Goal: Information Seeking & Learning: Learn about a topic

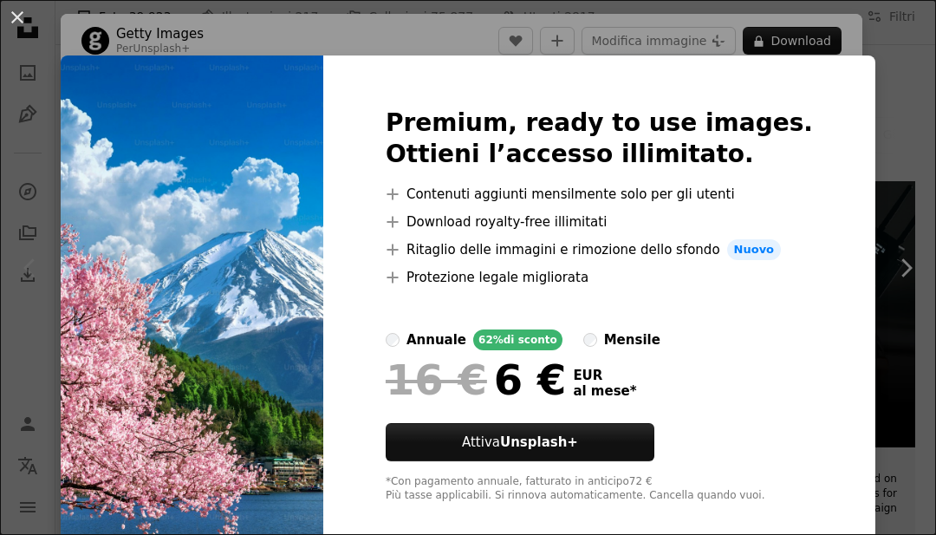
scroll to position [251, 0]
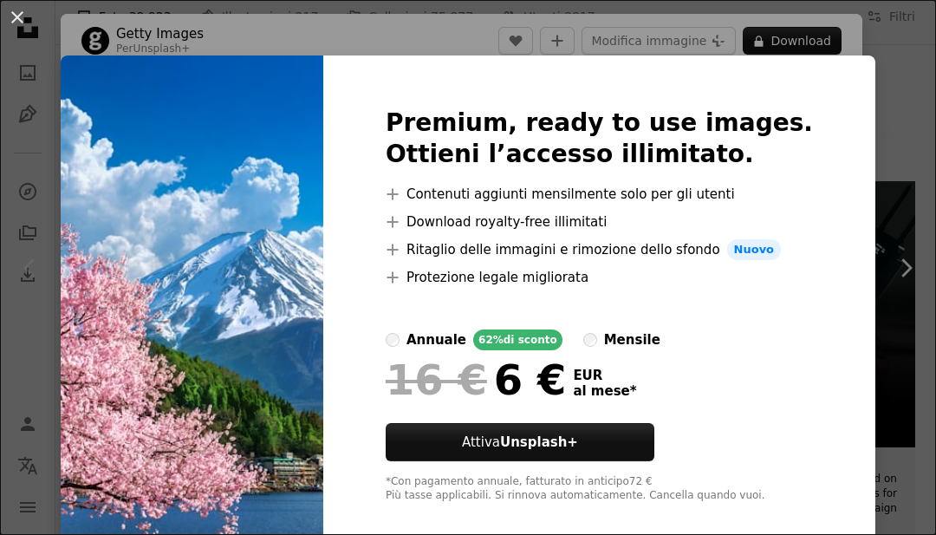
click at [901, 179] on div "An X shape Premium, ready to use images. Ottieni l’accesso illimitato. A plus s…" at bounding box center [468, 267] width 936 height 535
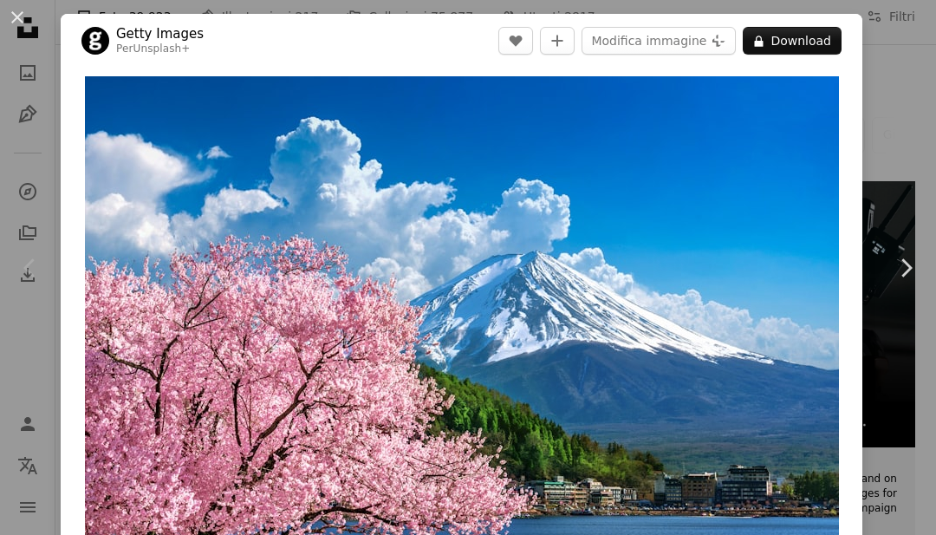
click at [892, 282] on icon "Chevron right" at bounding box center [906, 268] width 28 height 28
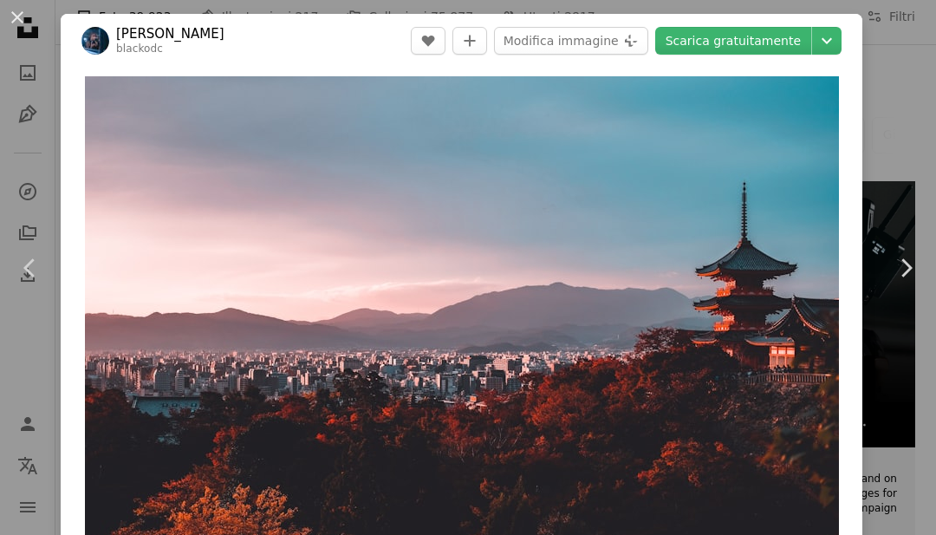
click at [24, 27] on button "An X shape" at bounding box center [17, 17] width 21 height 21
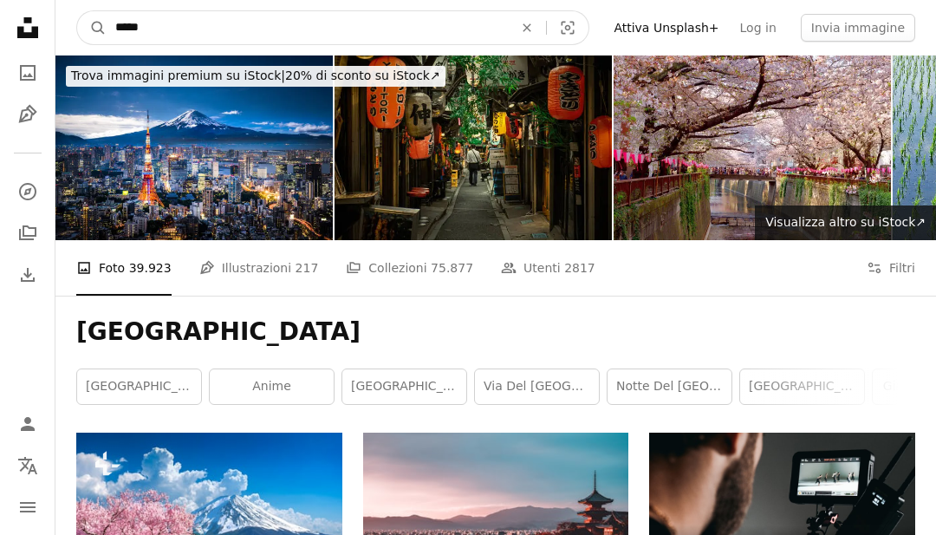
click at [414, 25] on input "*****" at bounding box center [307, 27] width 401 height 33
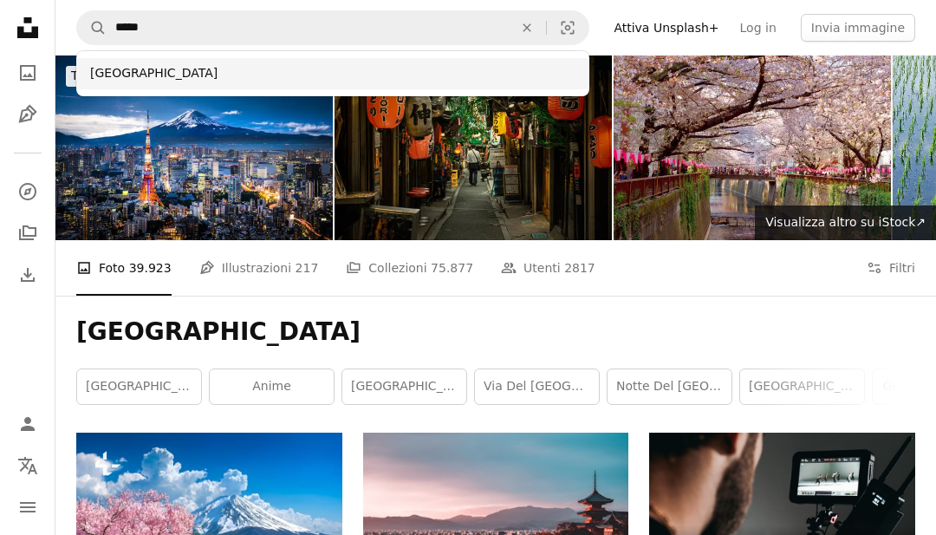
click at [417, 63] on div "[GEOGRAPHIC_DATA]" at bounding box center [332, 73] width 513 height 31
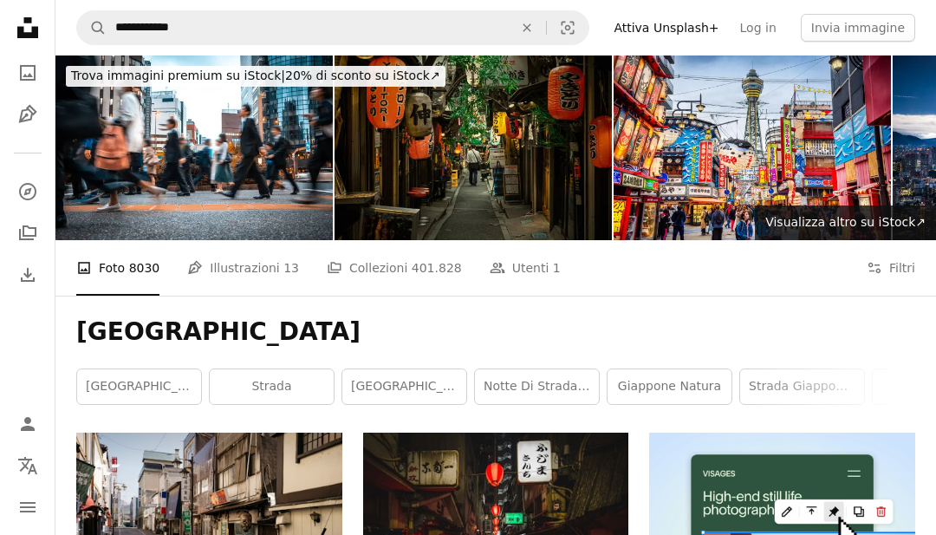
click at [546, 26] on icon "An X shape" at bounding box center [527, 28] width 38 height 14
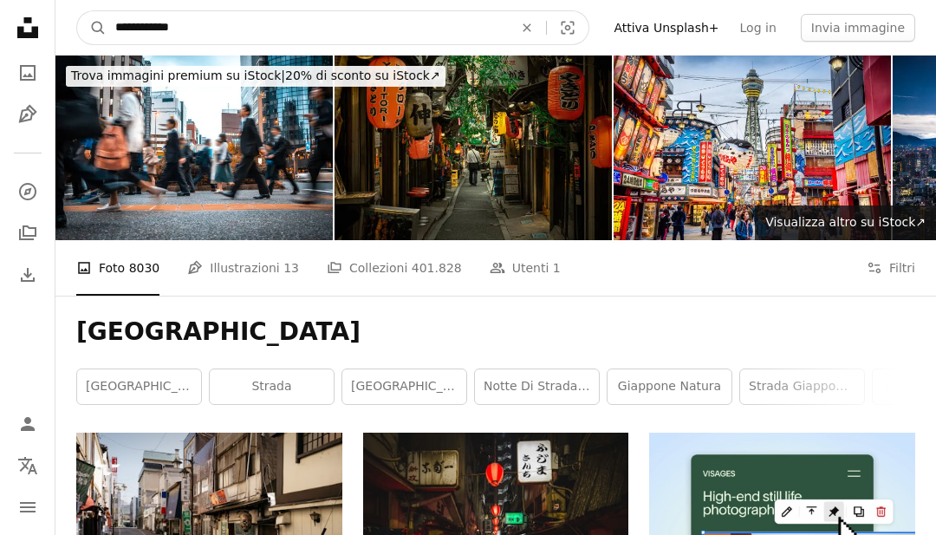
type input "**********"
click at [92, 28] on button "A magnifying glass" at bounding box center [91, 27] width 29 height 33
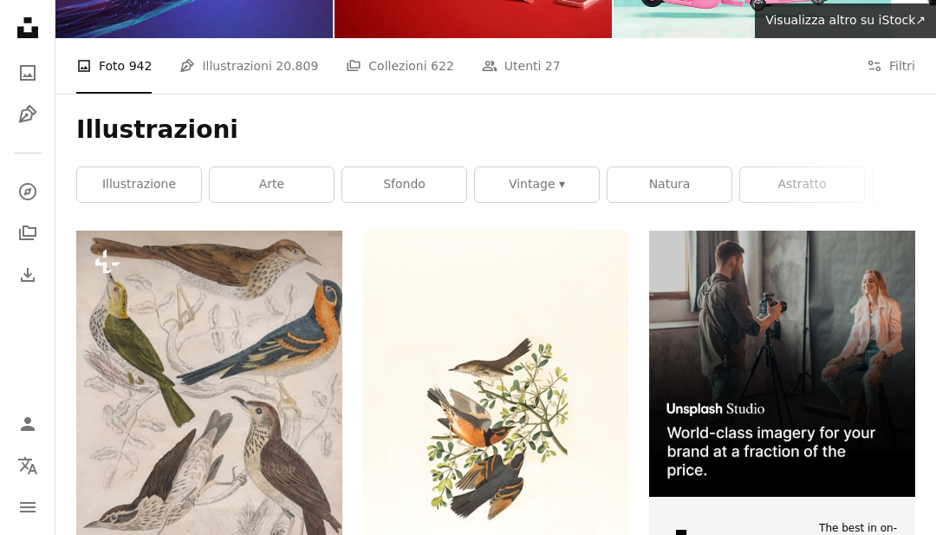
scroll to position [204, 0]
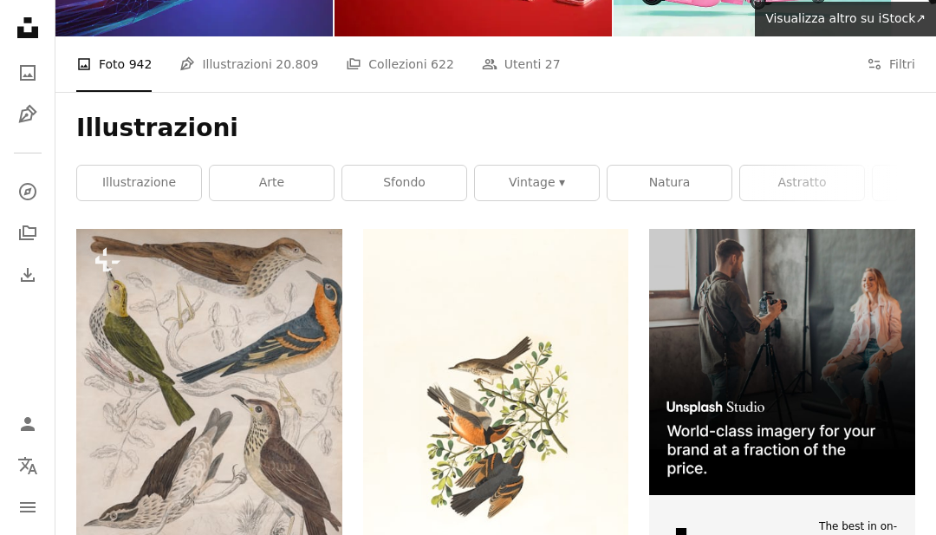
click at [295, 190] on link "arte" at bounding box center [272, 183] width 124 height 35
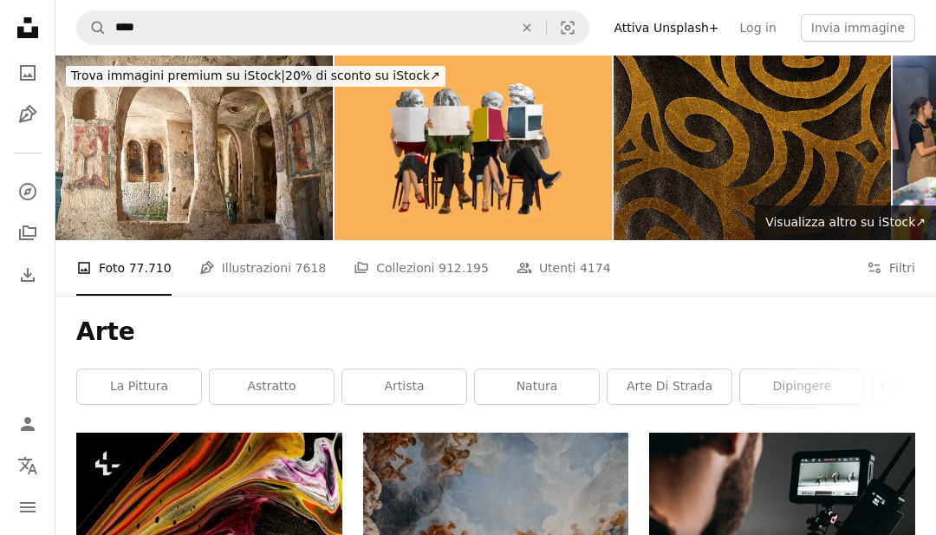
click at [522, 174] on img at bounding box center [473, 147] width 277 height 185
